Goal: Navigation & Orientation: Find specific page/section

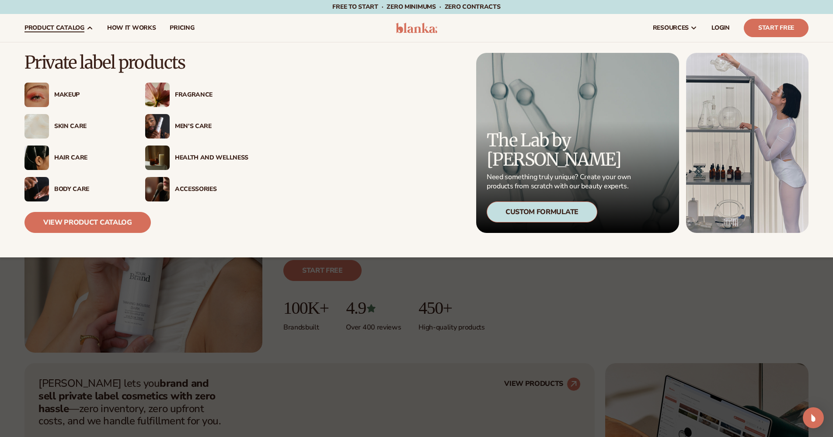
click at [75, 125] on div "Skin Care" at bounding box center [90, 126] width 73 height 7
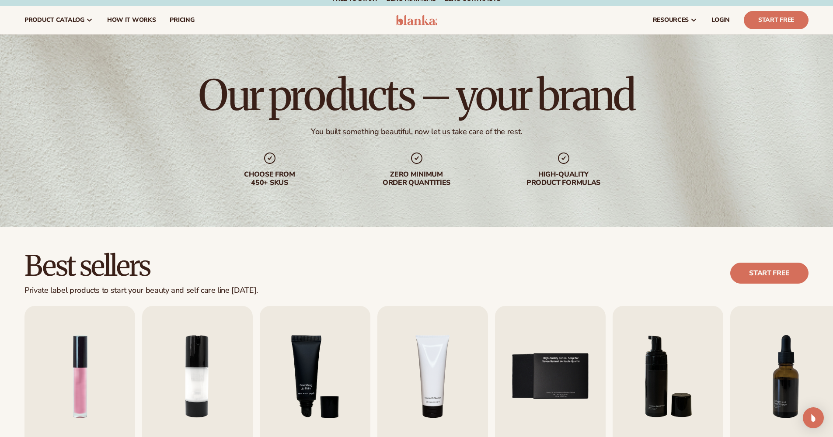
scroll to position [161, 0]
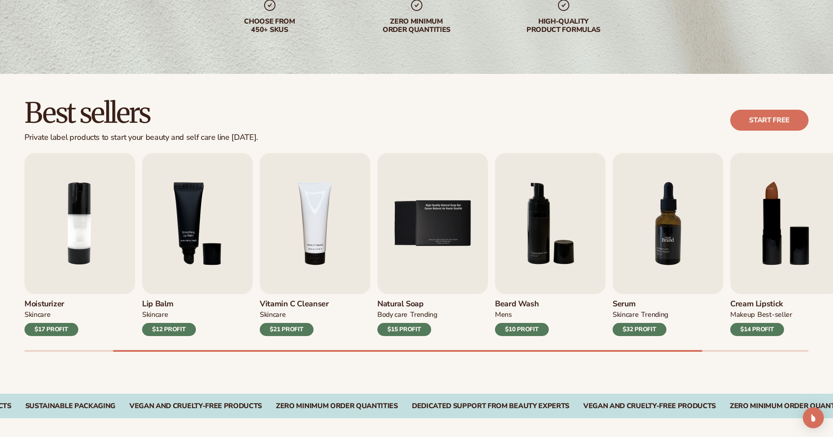
click at [670, 275] on img "7 / 9" at bounding box center [668, 223] width 111 height 141
click at [653, 219] on img "7 / 9" at bounding box center [668, 223] width 111 height 141
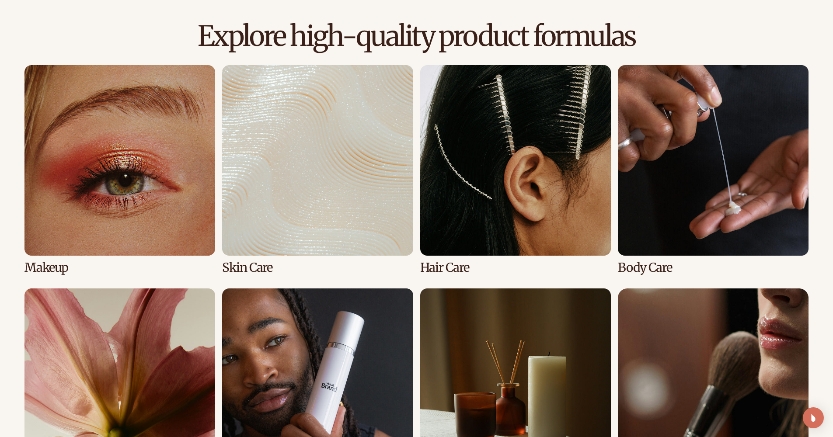
scroll to position [595, 0]
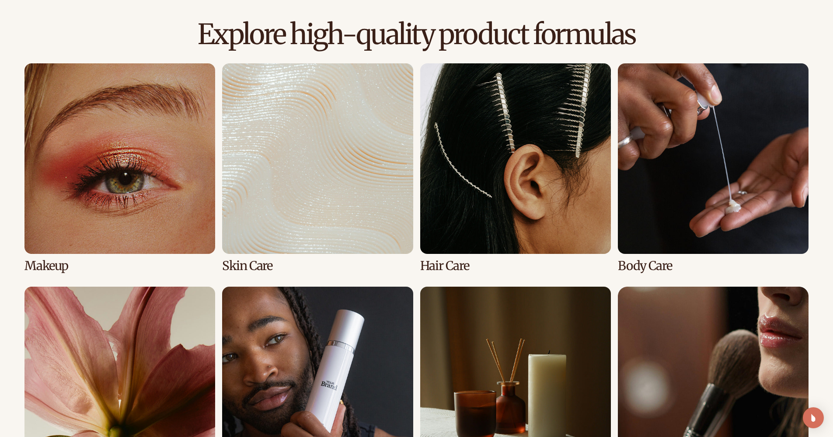
click at [668, 216] on link "4 / 8" at bounding box center [713, 167] width 191 height 209
click at [649, 265] on link "4 / 8" at bounding box center [713, 167] width 191 height 209
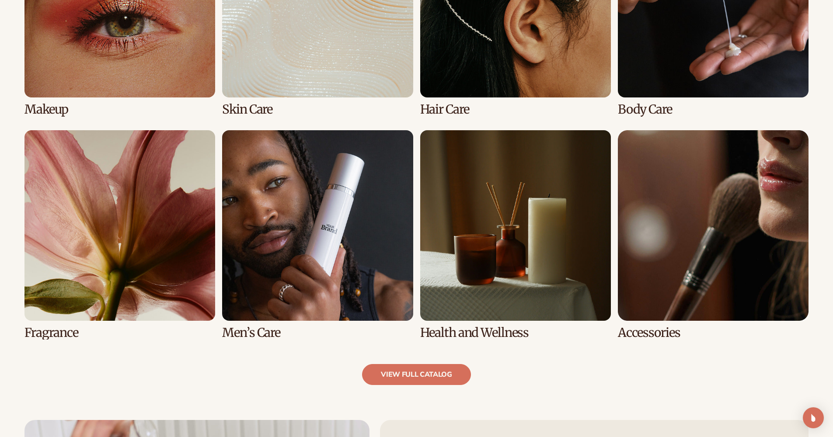
click at [263, 331] on link "6 / 8" at bounding box center [317, 234] width 191 height 209
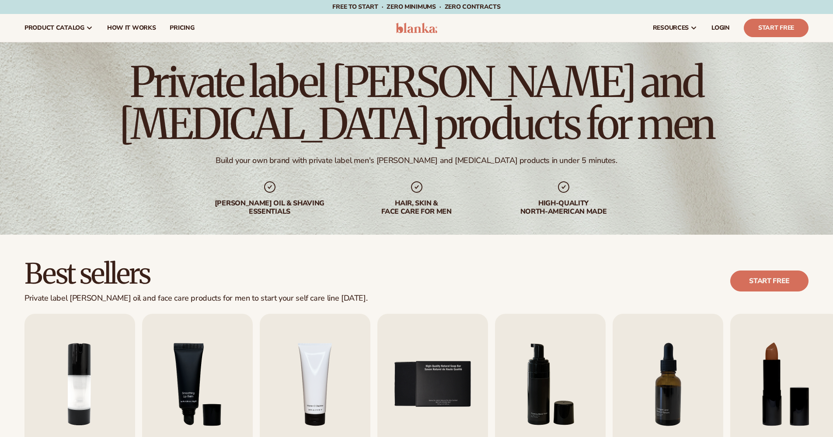
scroll to position [84, 0]
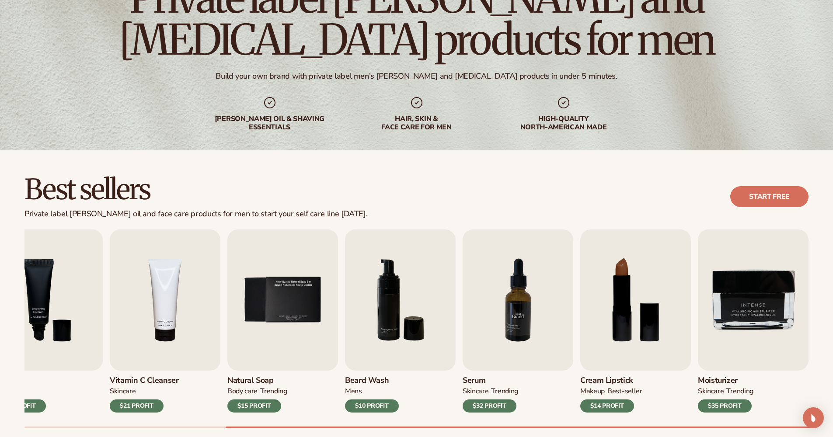
click at [508, 351] on img "7 / 9" at bounding box center [518, 300] width 111 height 141
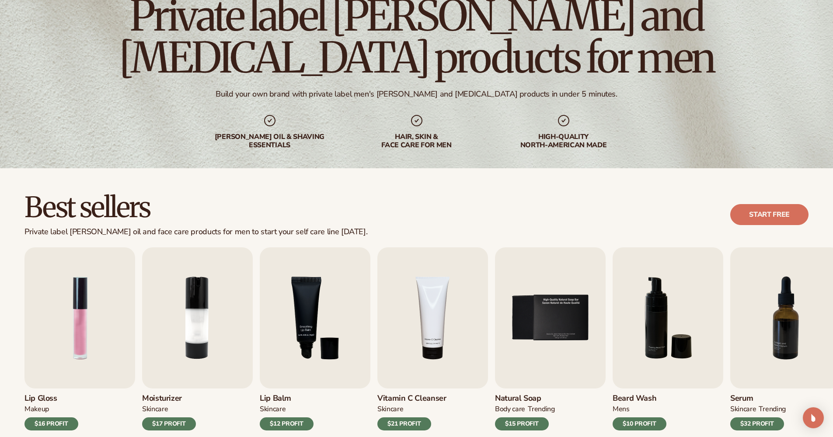
scroll to position [0, 0]
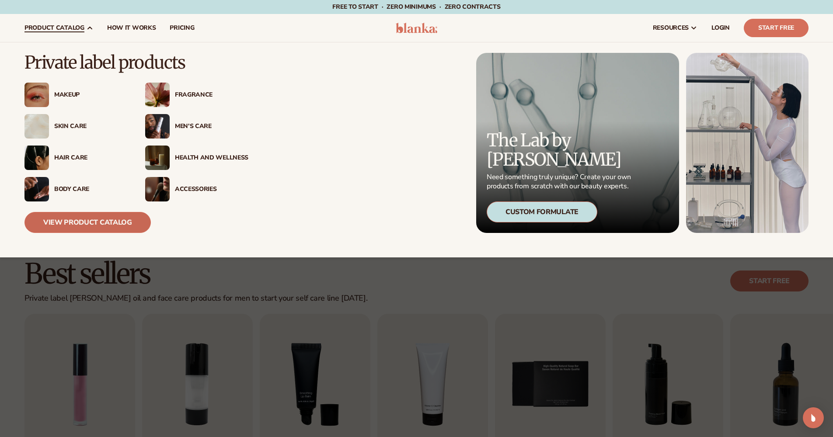
click at [95, 221] on link "View Product Catalog" at bounding box center [87, 222] width 126 height 21
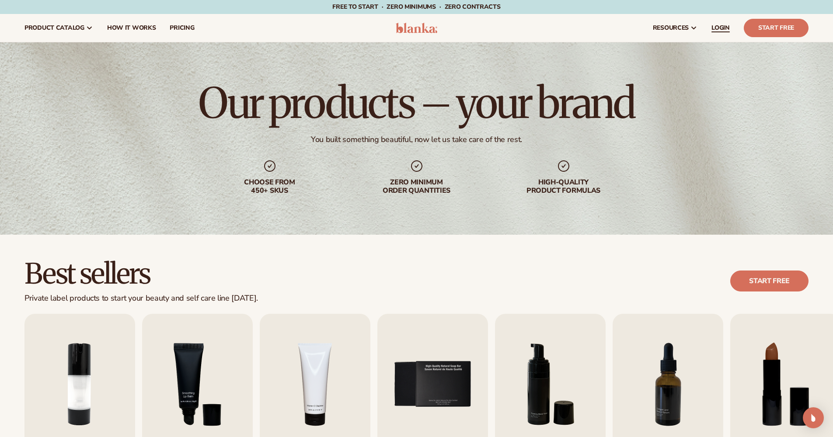
click at [721, 28] on span "LOGIN" at bounding box center [721, 27] width 18 height 7
